Goal: Task Accomplishment & Management: Complete application form

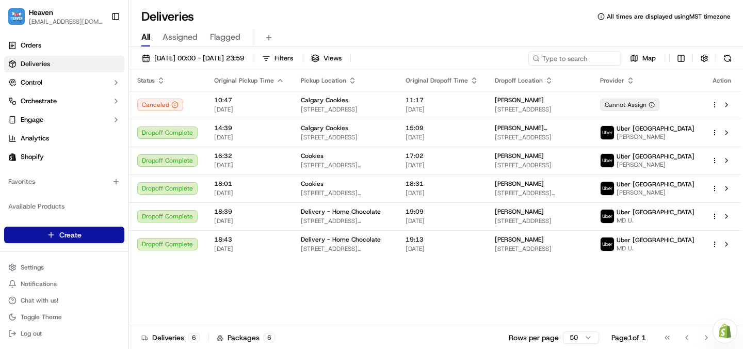
click at [79, 234] on html "Heaven [EMAIL_ADDRESS][DOMAIN_NAME] Toggle Sidebar Orders Deliveries Control Or…" at bounding box center [371, 174] width 743 height 349
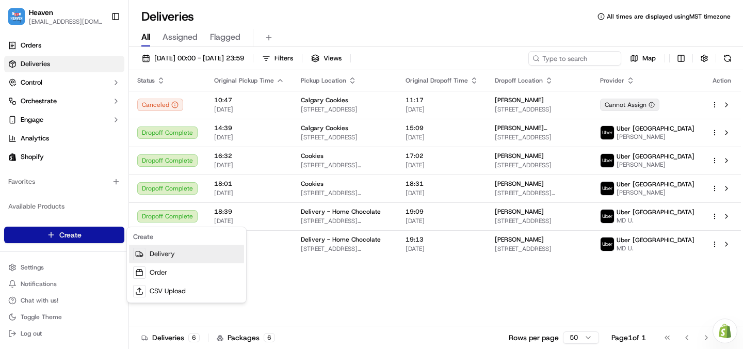
click at [161, 253] on link "Delivery" at bounding box center [186, 254] width 115 height 19
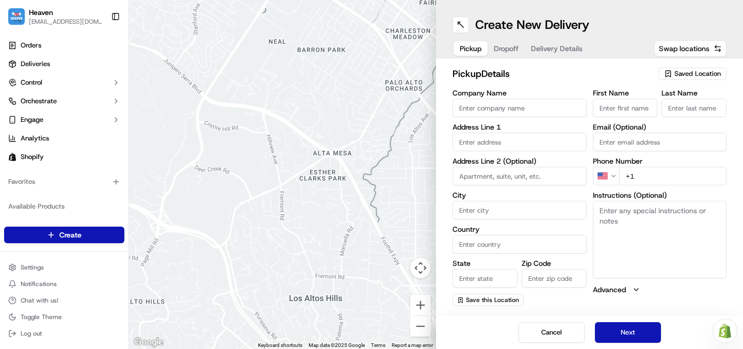
click at [702, 76] on span "Saved Location" at bounding box center [698, 73] width 46 height 9
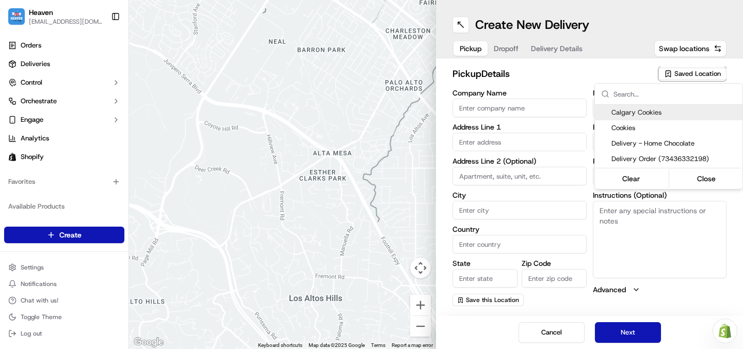
click at [656, 113] on span "Calgary Cookies" at bounding box center [675, 112] width 127 height 9
type input "Calgary Cookies"
type input "[STREET_ADDRESS]"
type input "#306"
type input "[GEOGRAPHIC_DATA]"
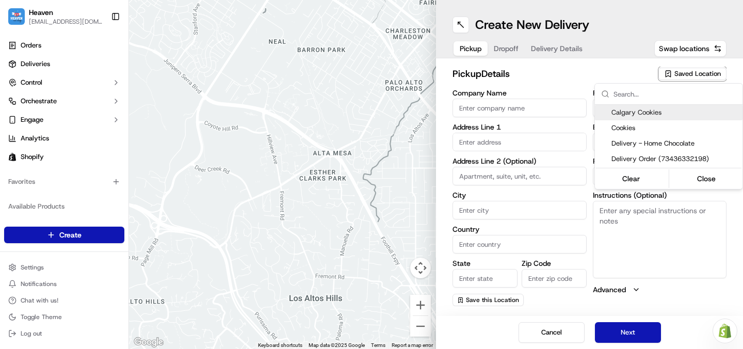
type input "CA"
type input "AB"
type input "T2R 0X5"
type input "Home"
type input "Chocolate"
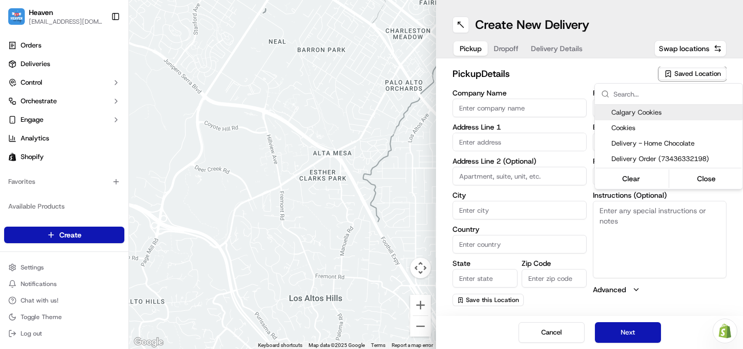
type input "[PHONE_NUMBER]"
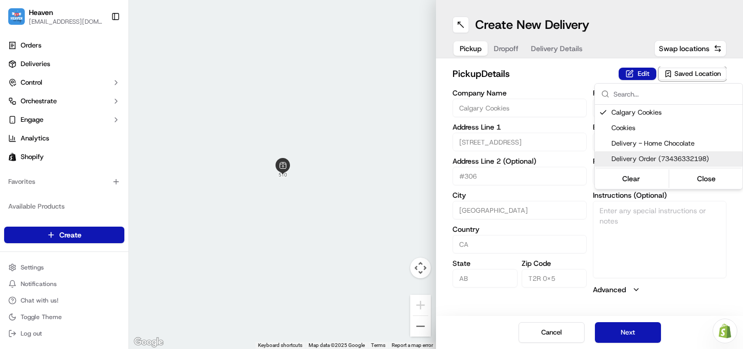
click at [640, 331] on html "Heaven [EMAIL_ADDRESS][DOMAIN_NAME] Toggle Sidebar Orders Deliveries Control Or…" at bounding box center [371, 174] width 743 height 349
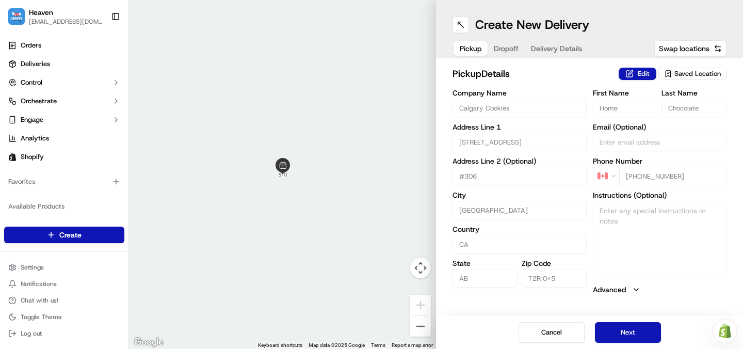
click at [45, 13] on span "Heaven" at bounding box center [41, 12] width 24 height 10
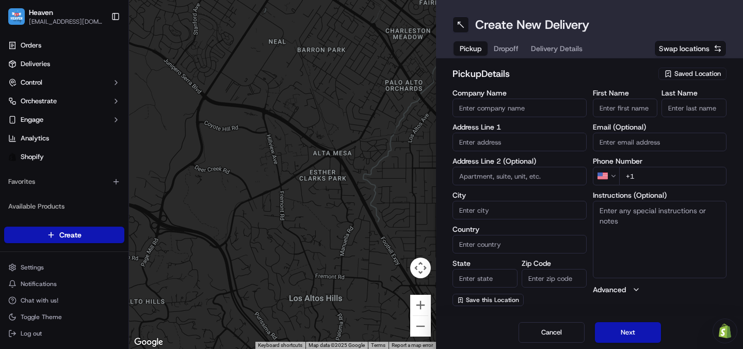
click at [703, 76] on span "Saved Location" at bounding box center [698, 73] width 46 height 9
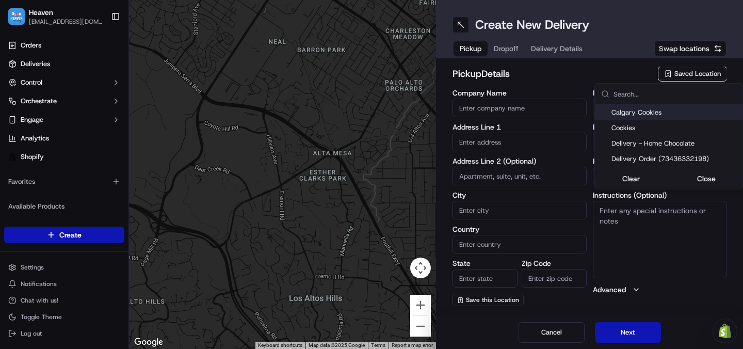
click at [665, 114] on span "Calgary Cookies" at bounding box center [675, 112] width 127 height 9
type input "Calgary Cookies"
type input "510 12 Ave SW"
type input "#306"
type input "Calgary"
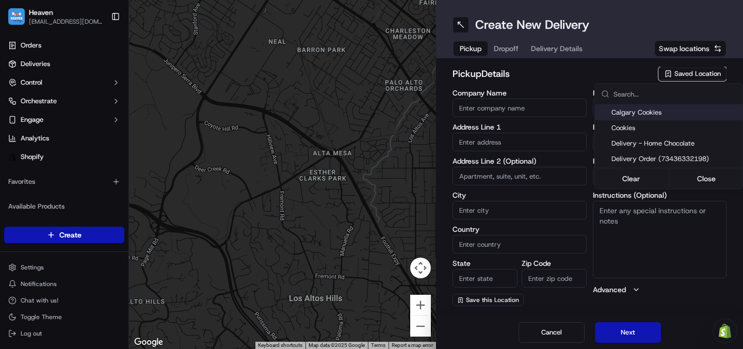
type input "CA"
type input "AB"
type input "T2R 0X5"
type input "Home"
type input "Chocolate"
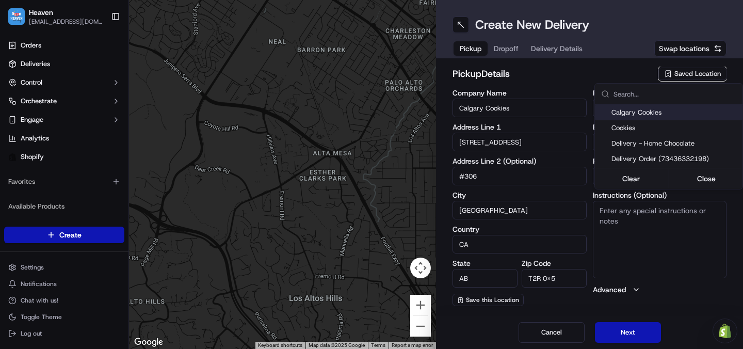
type input "[PHONE_NUMBER]"
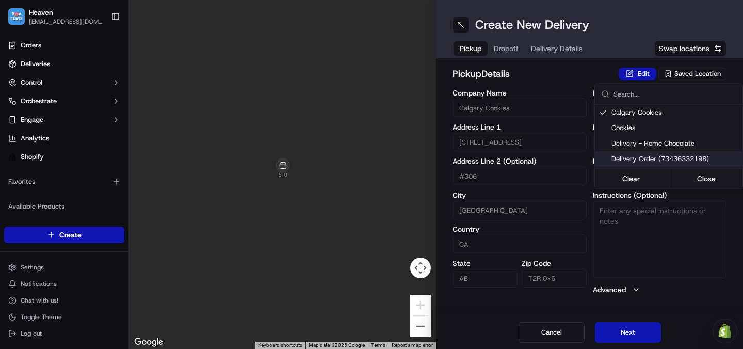
click at [619, 335] on html "Heaven heavenlovecalgary@gmail.com Toggle Sidebar Orders Deliveries Control Orc…" at bounding box center [371, 174] width 743 height 349
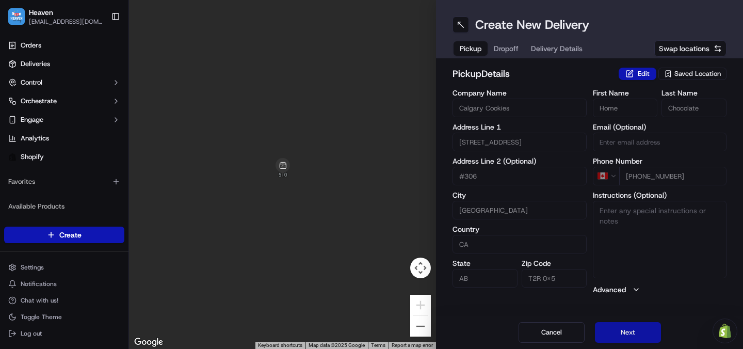
click at [639, 330] on button "Next" at bounding box center [628, 332] width 66 height 21
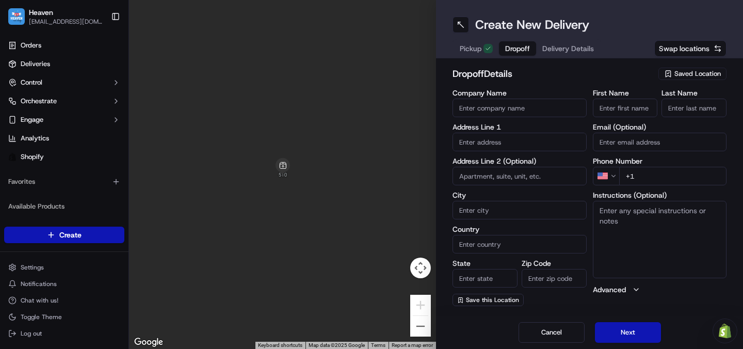
click at [615, 107] on input "First Name" at bounding box center [625, 108] width 65 height 19
type input "Michael"
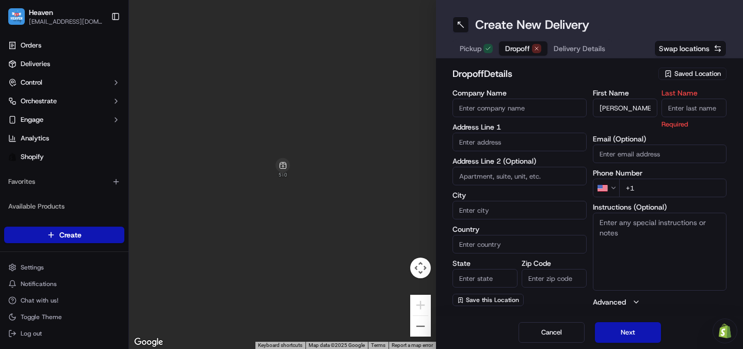
click at [705, 104] on input "Last Name" at bounding box center [694, 108] width 65 height 19
type input "Patino"
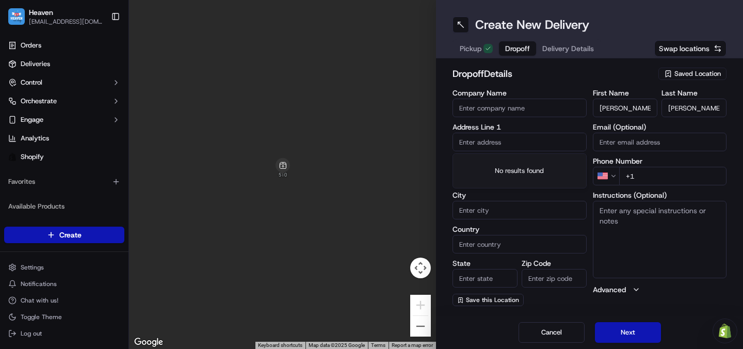
click at [540, 139] on input "text" at bounding box center [520, 142] width 134 height 19
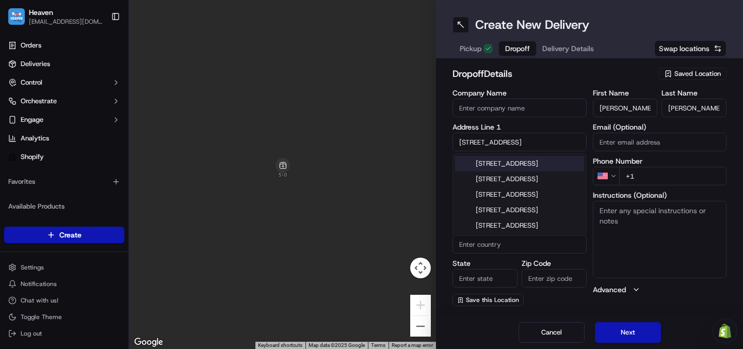
click at [566, 137] on input "626 14 Avenue" at bounding box center [520, 142] width 134 height 19
click at [549, 143] on input "626 14 Avenue" at bounding box center [520, 142] width 134 height 19
click at [532, 143] on input "626 14 Ave" at bounding box center [520, 142] width 134 height 19
click at [560, 140] on input "626 14 Ave" at bounding box center [520, 142] width 134 height 19
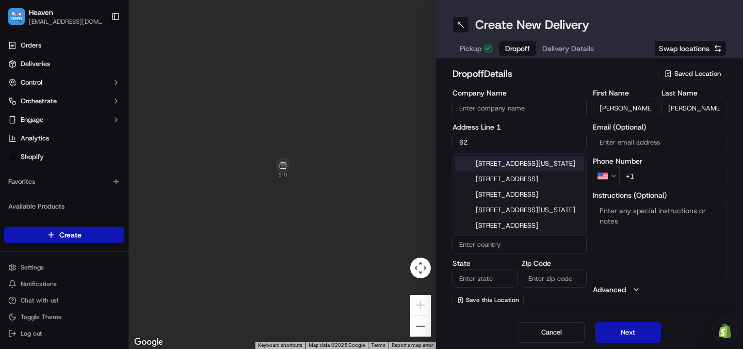
type input "6"
click at [568, 144] on input "626 14 ave" at bounding box center [520, 142] width 134 height 19
type input "6"
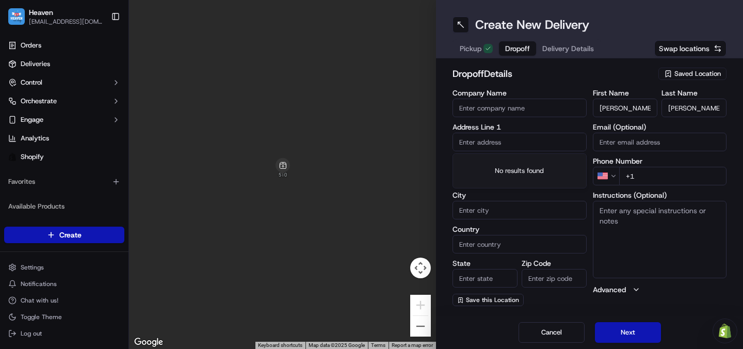
click at [541, 128] on label "Address Line 1" at bounding box center [520, 126] width 134 height 7
click at [500, 209] on input "City" at bounding box center [520, 210] width 134 height 19
type input "calgary"
click at [463, 245] on input "Country" at bounding box center [520, 244] width 134 height 19
type input "Canada"
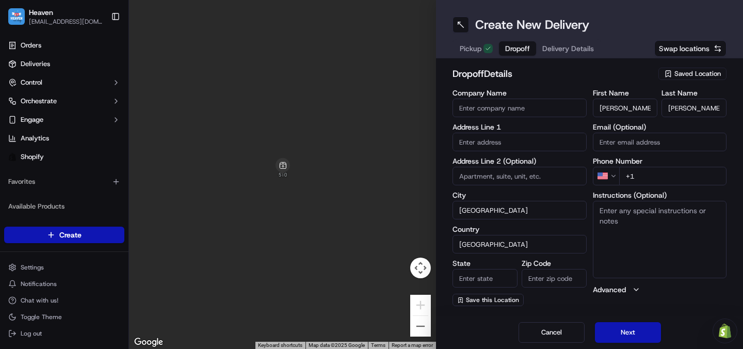
click at [505, 264] on label "State" at bounding box center [485, 263] width 65 height 7
click at [505, 269] on input "State" at bounding box center [485, 278] width 65 height 19
type input "alberta"
click at [539, 143] on input "text" at bounding box center [520, 142] width 134 height 19
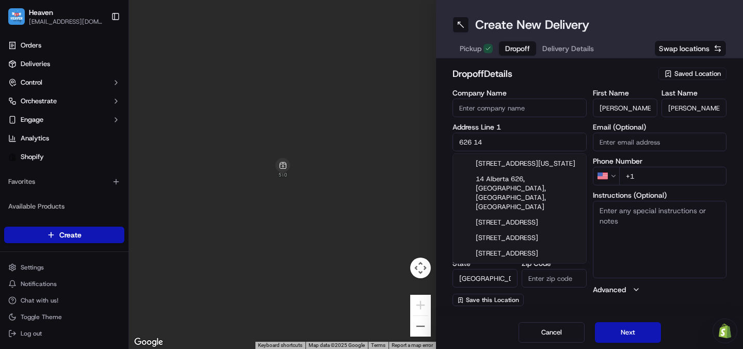
type input "626 14"
click at [682, 135] on input "Email (Optional)" at bounding box center [660, 142] width 134 height 19
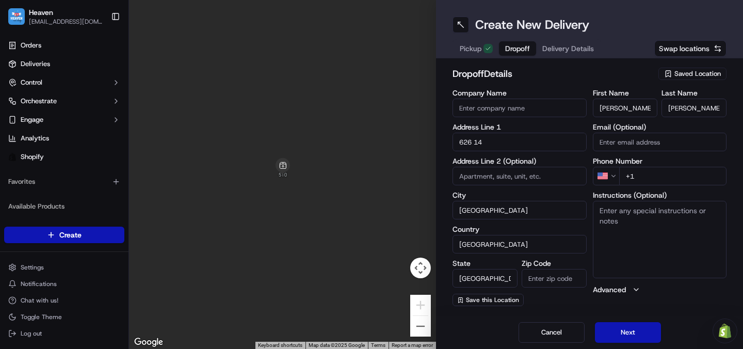
click at [579, 196] on label "City" at bounding box center [520, 195] width 134 height 7
click at [579, 201] on input "calgary" at bounding box center [520, 210] width 134 height 19
click at [644, 180] on input "+1" at bounding box center [674, 176] width 108 height 19
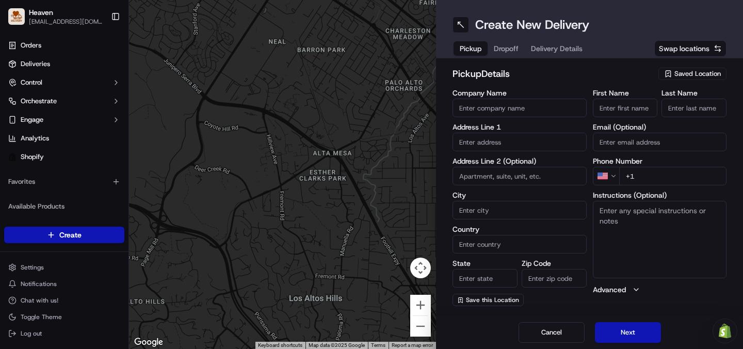
click at [693, 73] on span "Saved Location" at bounding box center [698, 73] width 46 height 9
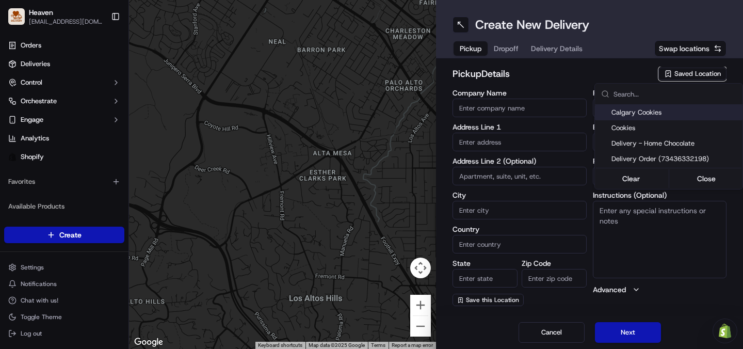
click at [652, 112] on span "Calgary Cookies" at bounding box center [675, 112] width 127 height 9
type input "Calgary Cookies"
type input "510 12 Ave SW"
type input "#306"
type input "Calgary"
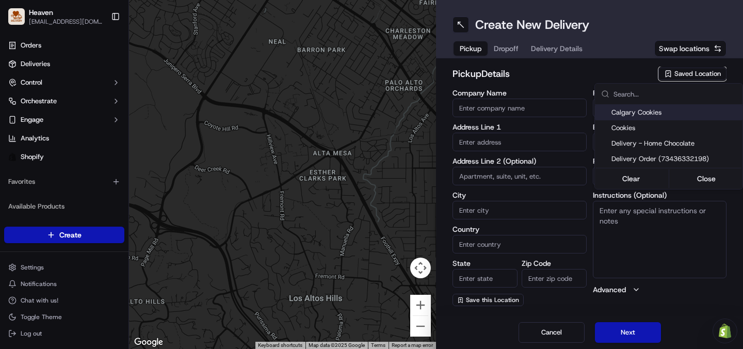
type input "CA"
type input "AB"
type input "T2R 0X5"
type input "Home"
type input "Chocolate"
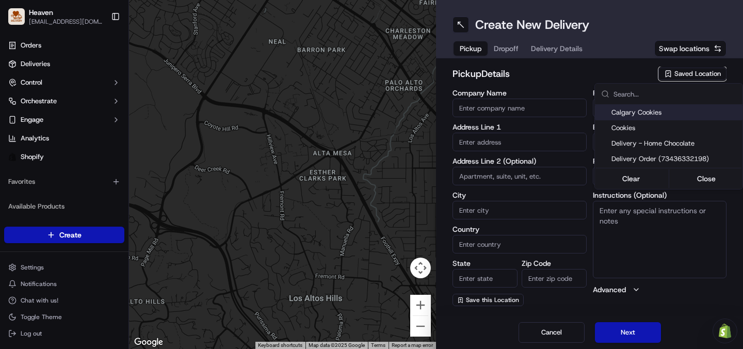
type input "+1 587 966 8965"
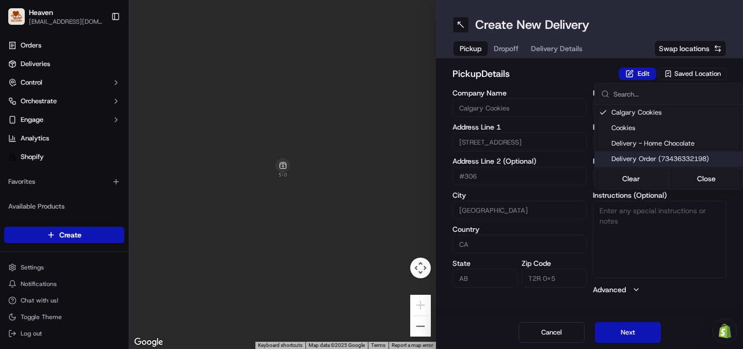
click at [628, 332] on html "Heaven heavenlovecalgary@gmail.com Toggle Sidebar Orders Deliveries Control Orc…" at bounding box center [371, 174] width 743 height 349
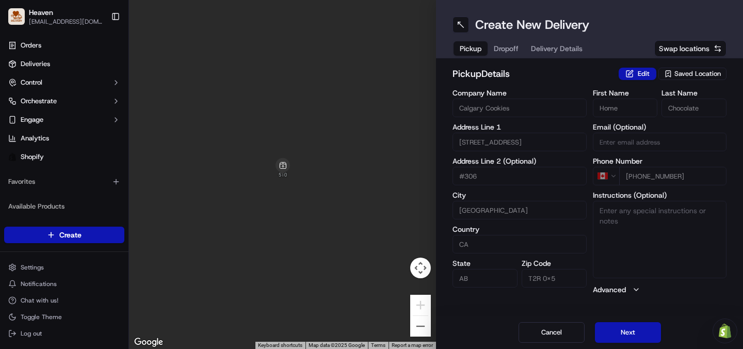
click at [628, 332] on button "Next" at bounding box center [628, 332] width 66 height 21
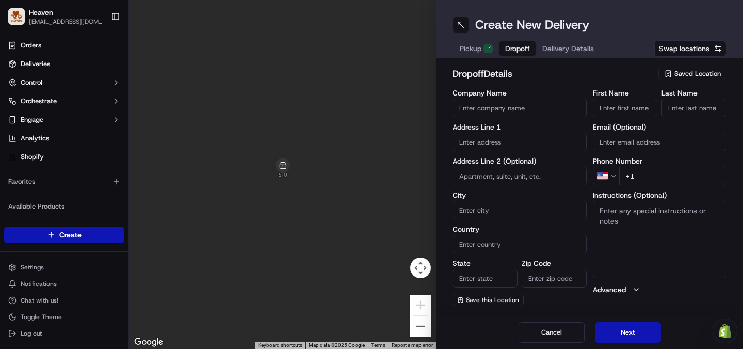
click at [610, 113] on input "First Name" at bounding box center [625, 108] width 65 height 19
type input "Michael"
click at [685, 106] on input "Last Name" at bounding box center [694, 108] width 65 height 19
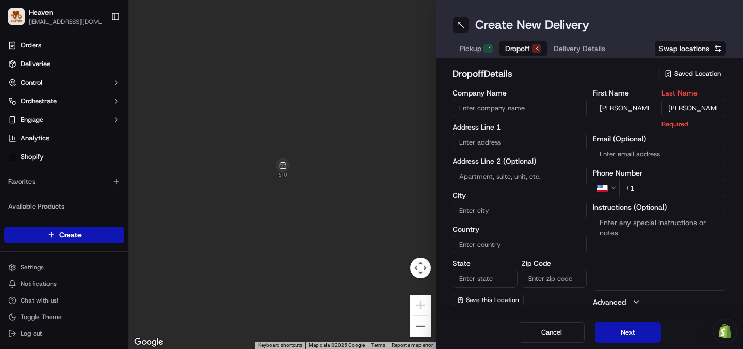
type input "Patino"
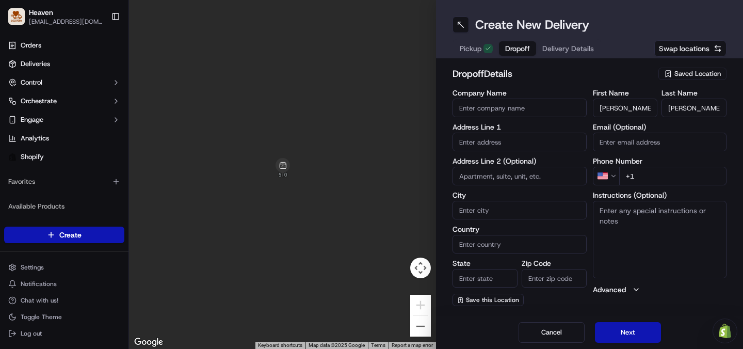
click at [521, 143] on input "text" at bounding box center [520, 142] width 134 height 19
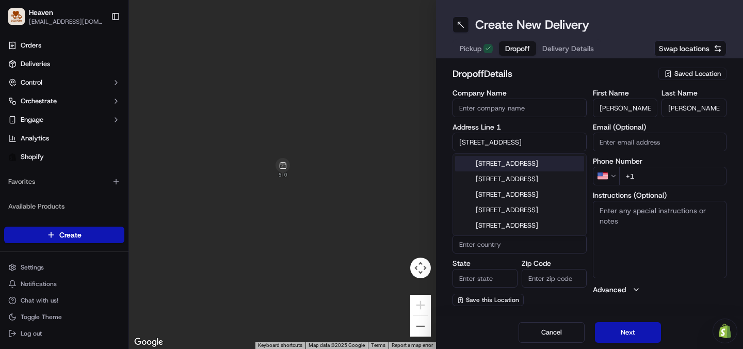
click at [557, 169] on div "626 14 Avenue Southwest, Calgary, AB, Canada" at bounding box center [519, 163] width 129 height 15
type input "626 14 Ave SW, Calgary, AB T2R 0X4, Canada"
type input "Calgary"
type input "Canada"
type input "AB"
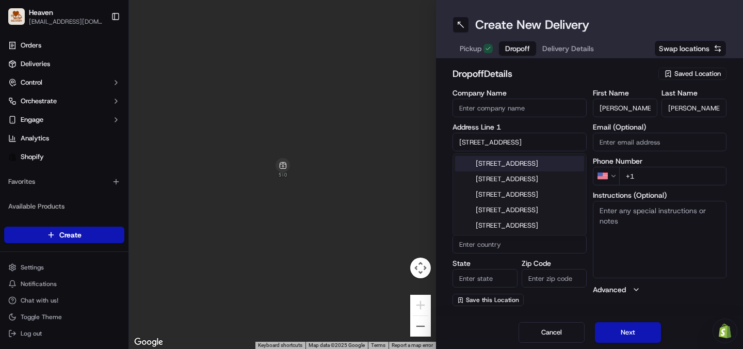
type input "T2R 0X4"
type input "626 14 Avenue Southwest"
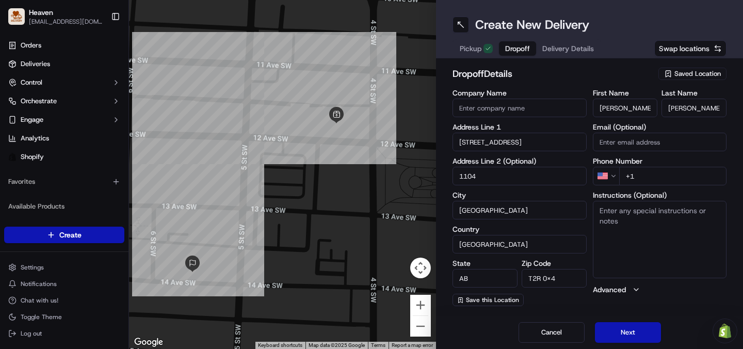
type input "1104"
click at [670, 174] on input "+1" at bounding box center [674, 176] width 108 height 19
type input "+1 403 607 4710"
click at [647, 331] on button "Next" at bounding box center [628, 332] width 66 height 21
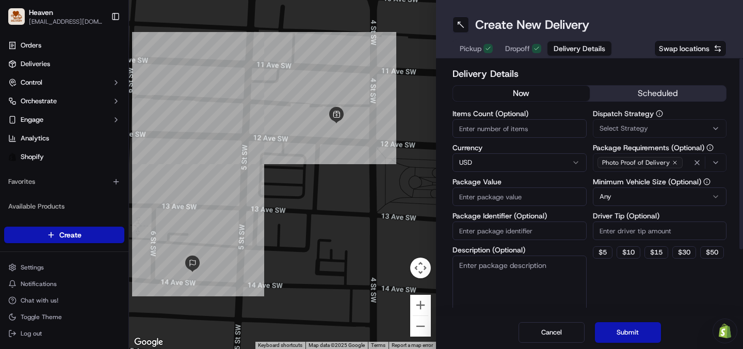
click at [515, 234] on input "Package Identifier (Optional)" at bounding box center [520, 230] width 134 height 19
type input "1004"
click at [513, 197] on input "Package Value" at bounding box center [520, 196] width 134 height 19
type input "139"
type input "139.98"
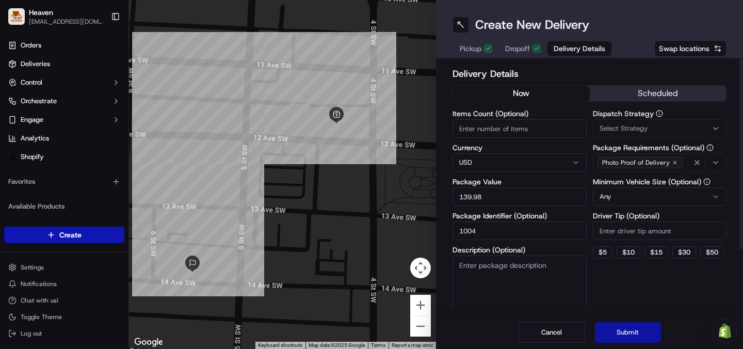
click at [625, 332] on button "Submit" at bounding box center [628, 332] width 66 height 21
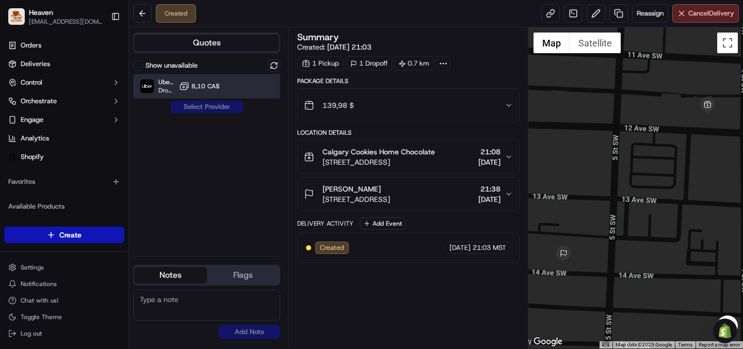
click at [244, 88] on div at bounding box center [249, 86] width 12 height 12
click at [236, 104] on button "Assign Provider" at bounding box center [206, 107] width 73 height 12
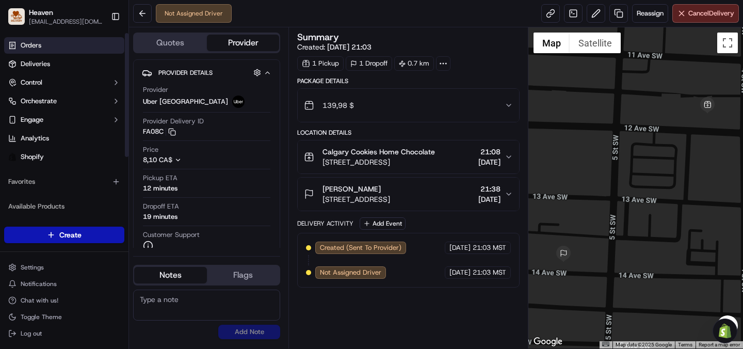
click at [41, 43] on link "Orders" at bounding box center [64, 45] width 120 height 17
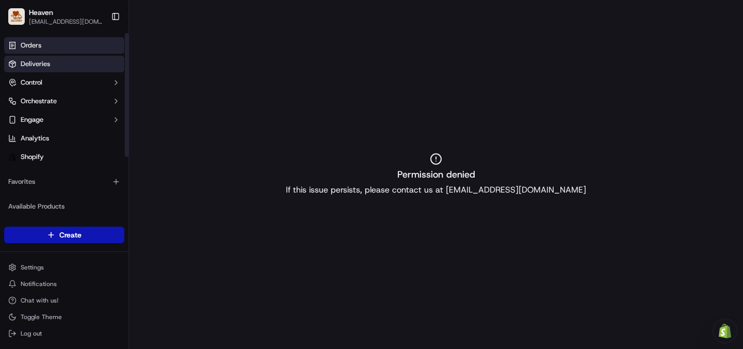
click at [51, 65] on link "Deliveries" at bounding box center [64, 64] width 120 height 17
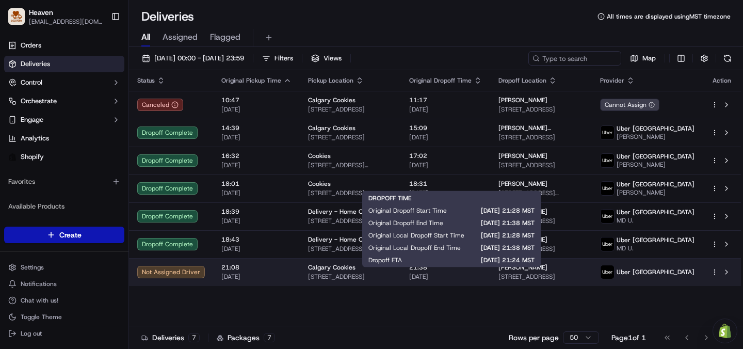
click at [482, 281] on span "[DATE]" at bounding box center [445, 277] width 73 height 8
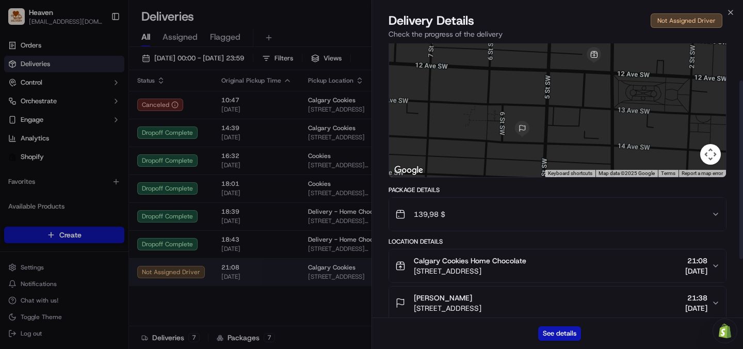
scroll to position [146, 0]
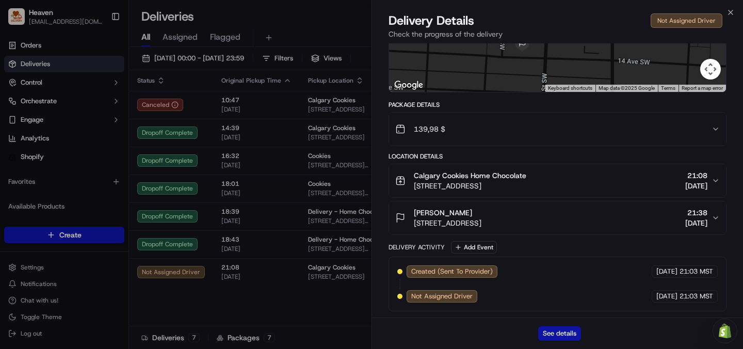
click at [550, 335] on button "See details" at bounding box center [560, 333] width 43 height 14
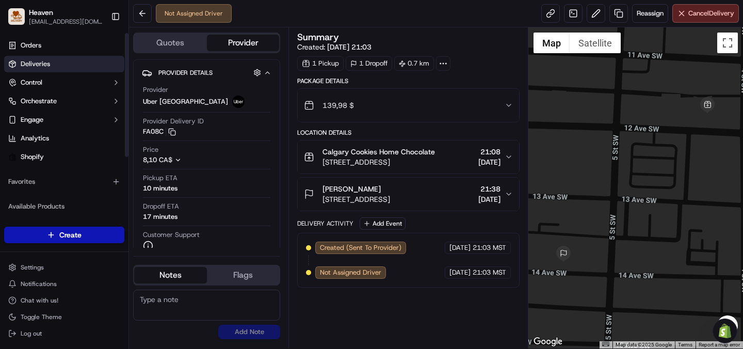
click at [42, 65] on span "Deliveries" at bounding box center [35, 63] width 29 height 9
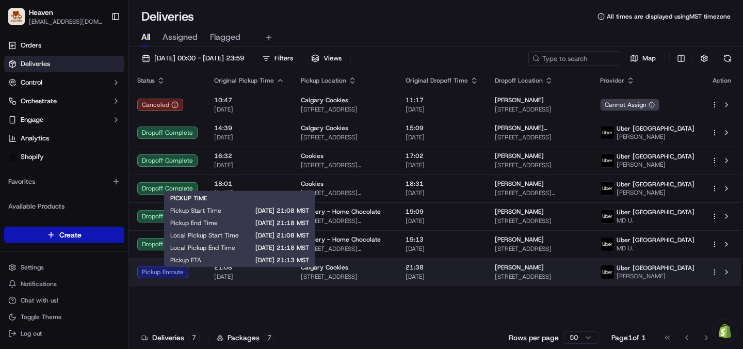
click at [276, 281] on span "[DATE]" at bounding box center [249, 277] width 70 height 8
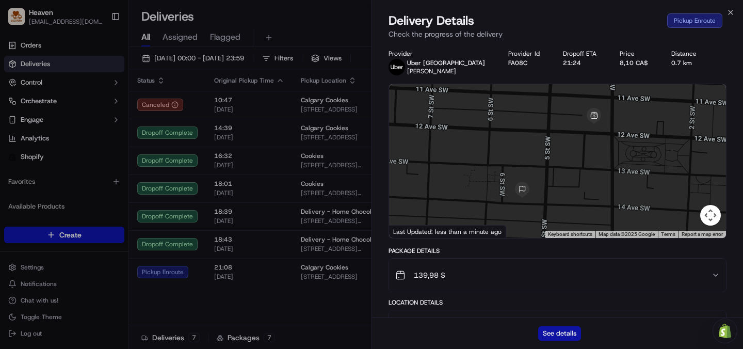
click at [561, 335] on button "See details" at bounding box center [560, 333] width 43 height 14
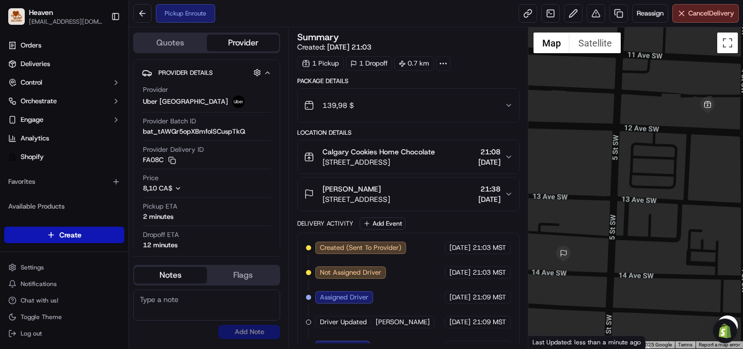
scroll to position [19, 0]
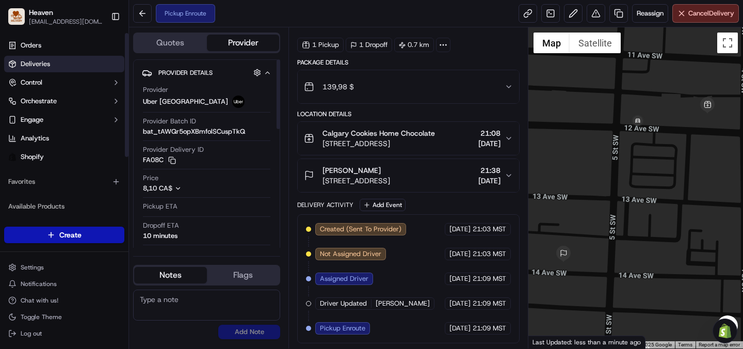
click at [35, 68] on span "Deliveries" at bounding box center [35, 63] width 29 height 9
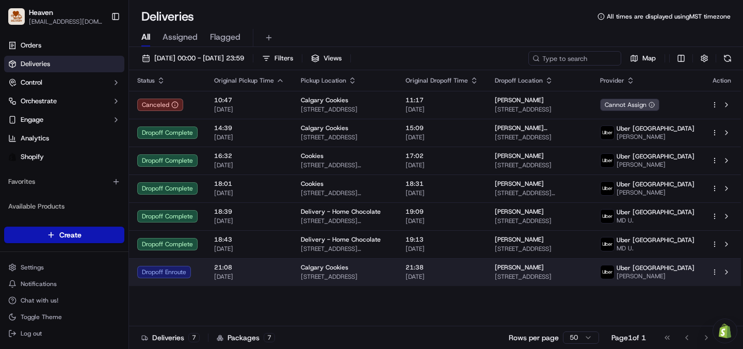
click at [255, 272] on span "21:08" at bounding box center [249, 267] width 70 height 8
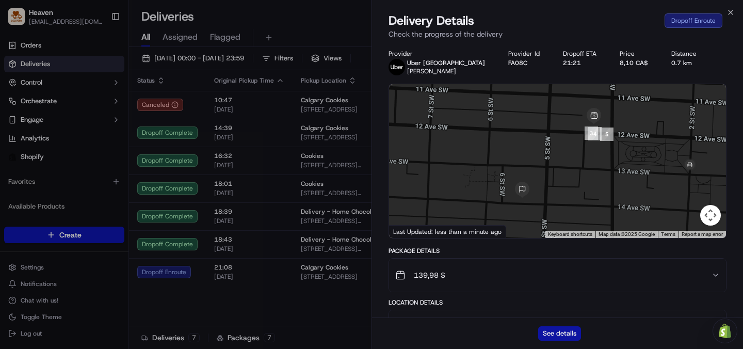
click at [555, 332] on button "See details" at bounding box center [560, 333] width 43 height 14
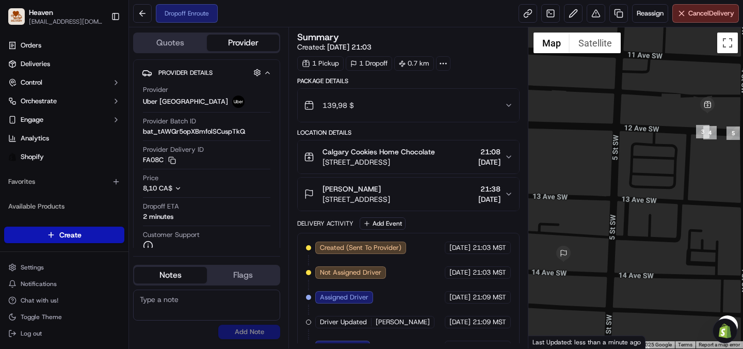
scroll to position [93, 0]
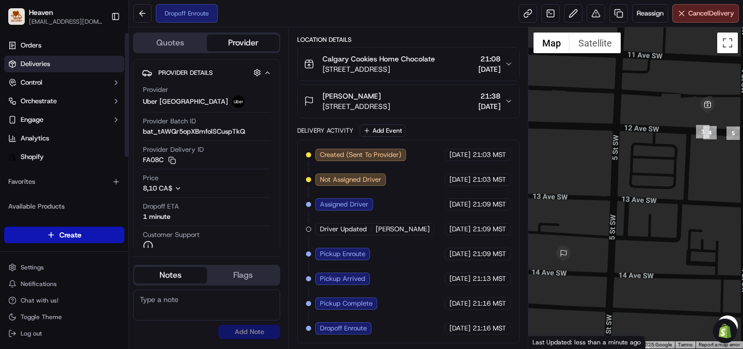
click at [61, 65] on link "Deliveries" at bounding box center [64, 64] width 120 height 17
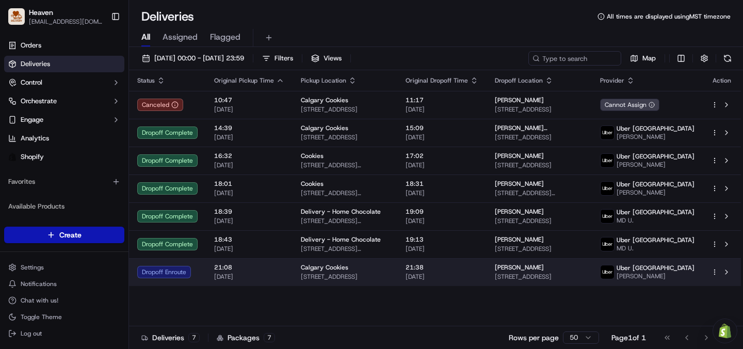
click at [331, 281] on span "[STREET_ADDRESS]" at bounding box center [345, 277] width 88 height 8
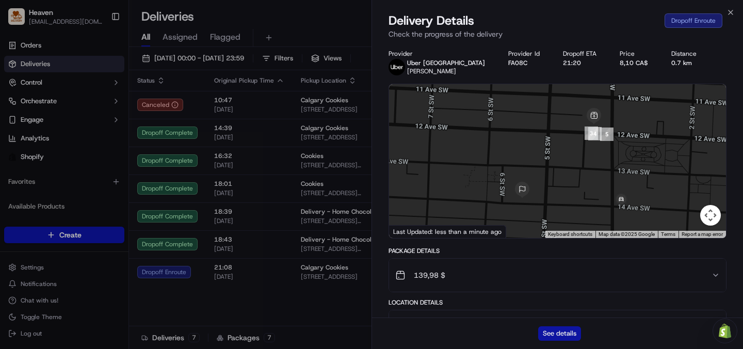
click at [548, 335] on button "See details" at bounding box center [560, 333] width 43 height 14
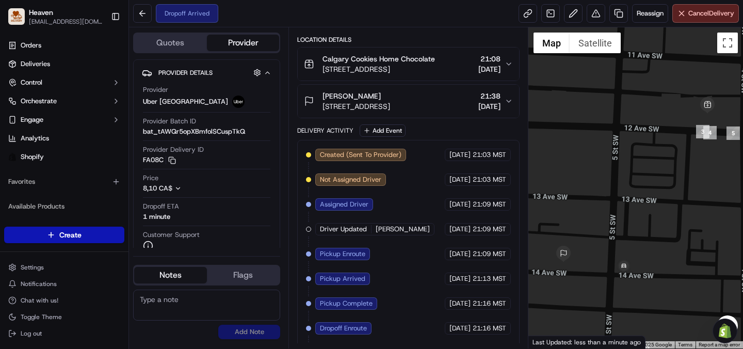
scroll to position [118, 0]
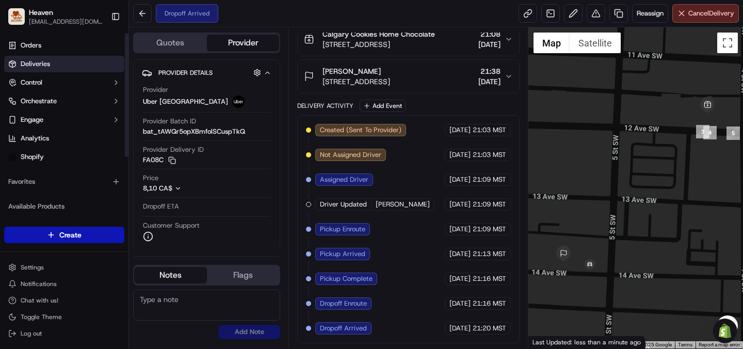
click at [55, 68] on link "Deliveries" at bounding box center [64, 64] width 120 height 17
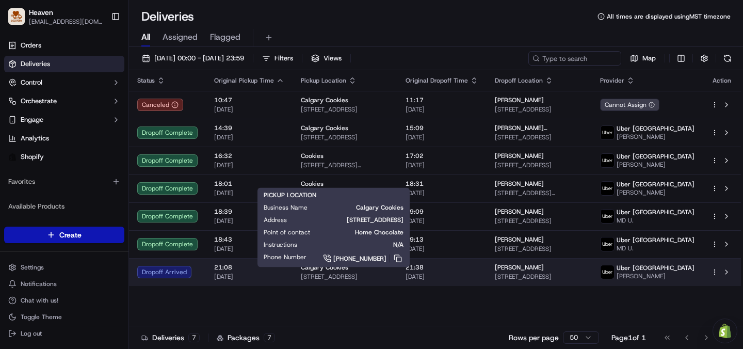
click at [398, 283] on td "Calgary Cookies 510 12 Ave SW, 306, Calgary, AB T2R 0X5, CA" at bounding box center [345, 272] width 105 height 28
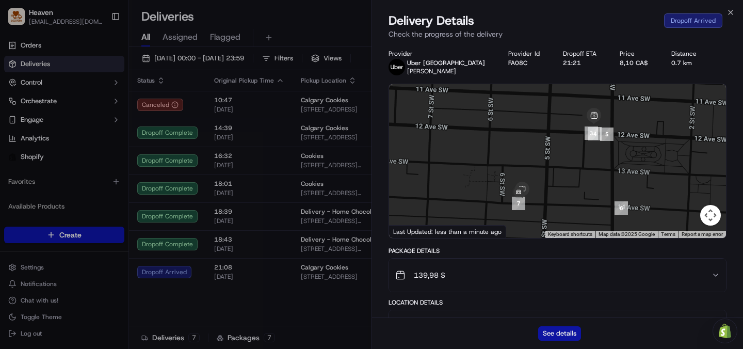
click at [557, 336] on button "See details" at bounding box center [560, 333] width 43 height 14
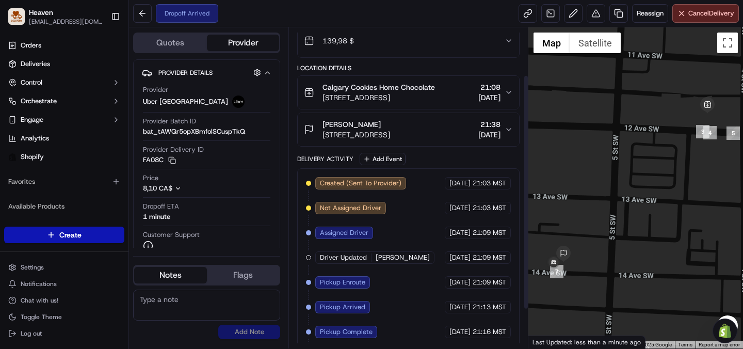
scroll to position [118, 0]
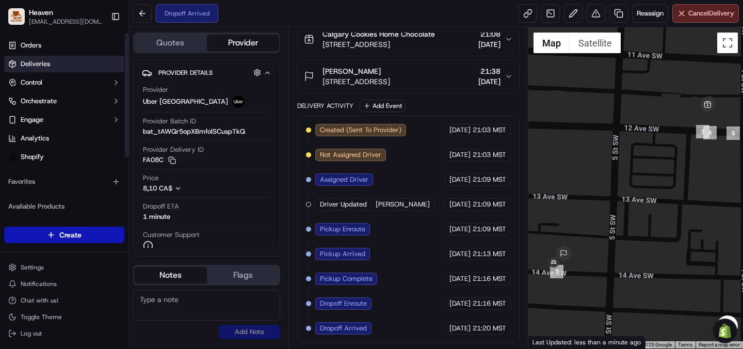
click at [40, 68] on span "Deliveries" at bounding box center [35, 63] width 29 height 9
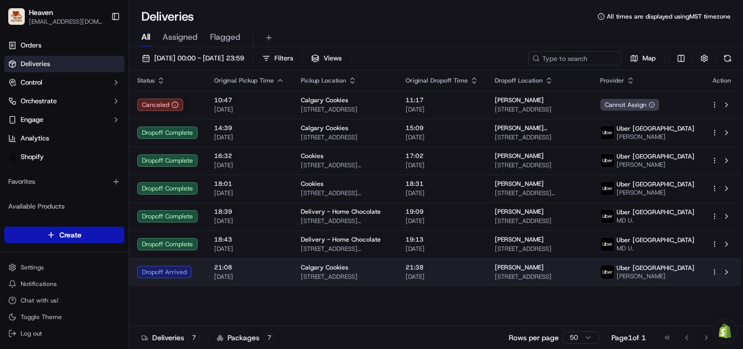
click at [263, 281] on span "[DATE]" at bounding box center [249, 277] width 70 height 8
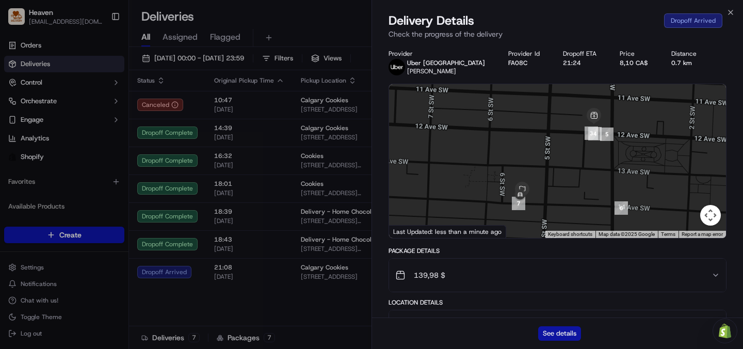
click at [546, 334] on button "See details" at bounding box center [560, 333] width 43 height 14
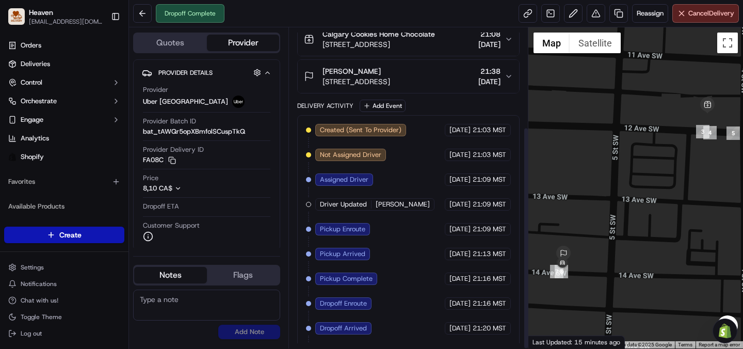
scroll to position [143, 0]
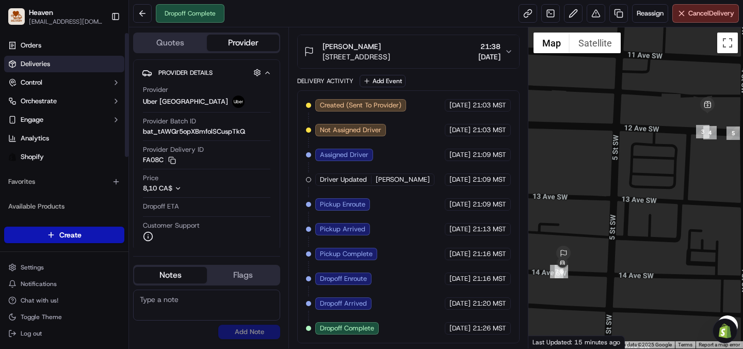
click at [41, 59] on span "Deliveries" at bounding box center [35, 63] width 29 height 9
